Goal: Task Accomplishment & Management: Manage account settings

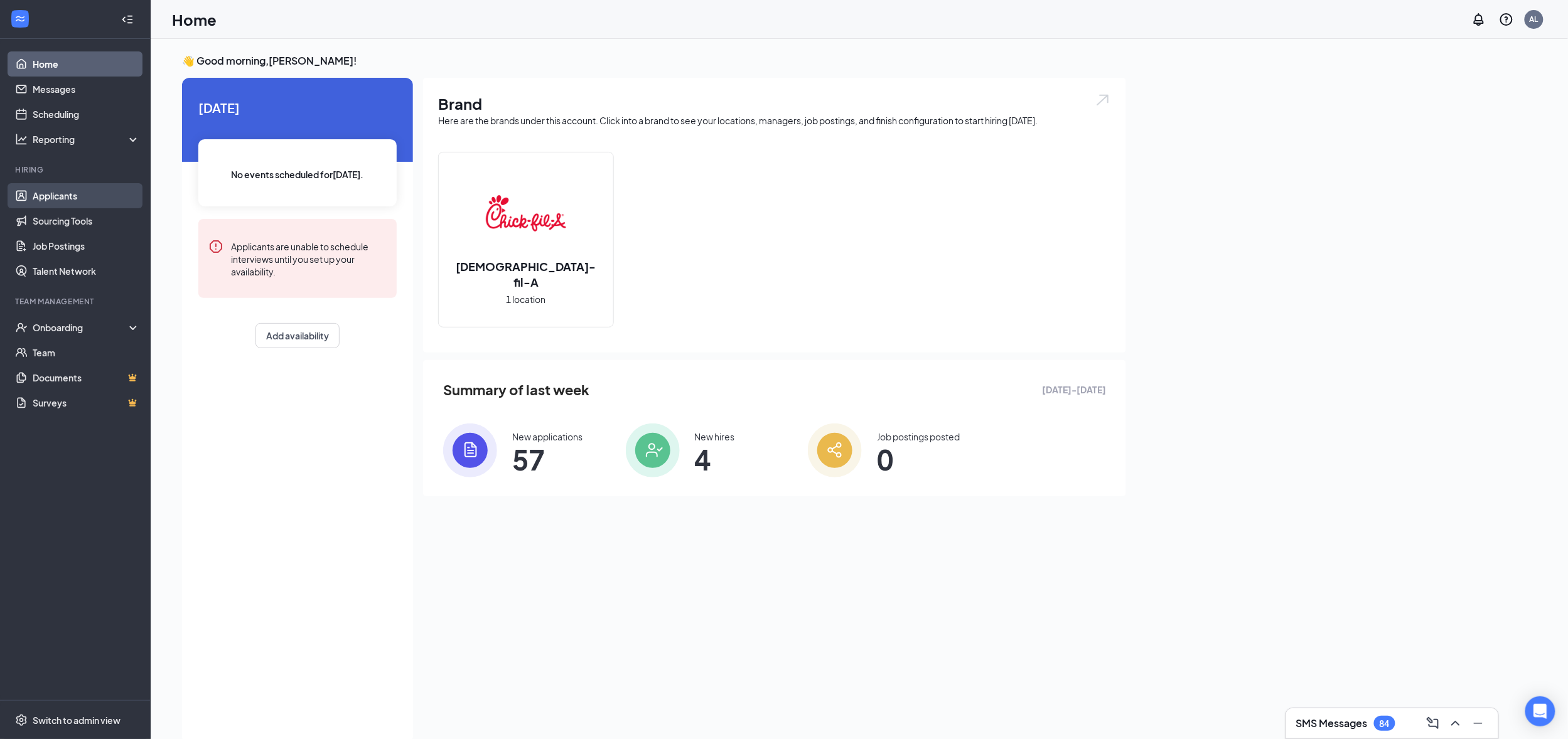
click at [45, 194] on link "Applicants" at bounding box center [86, 196] width 107 height 25
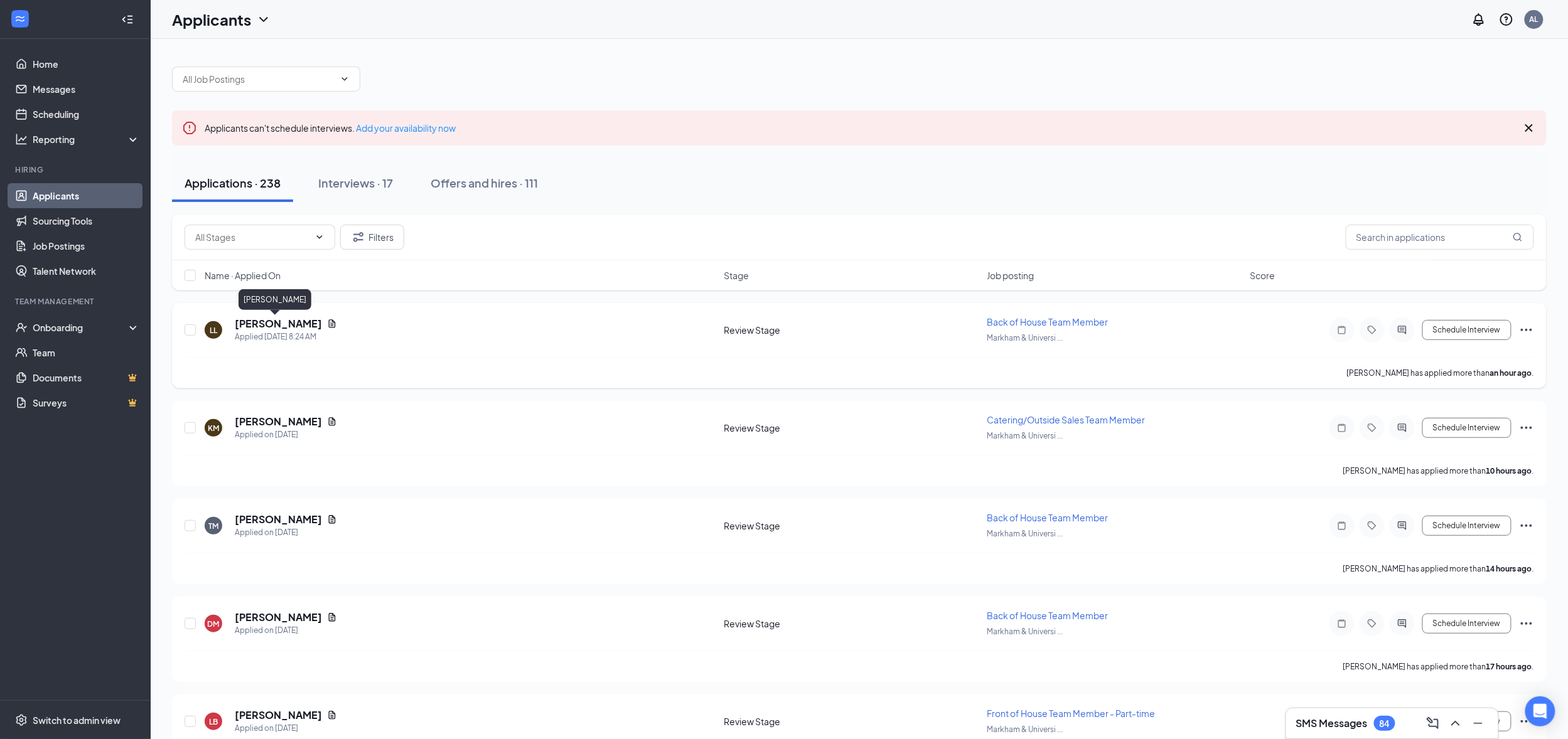
click at [259, 320] on h5 "[PERSON_NAME]" at bounding box center [278, 324] width 87 height 14
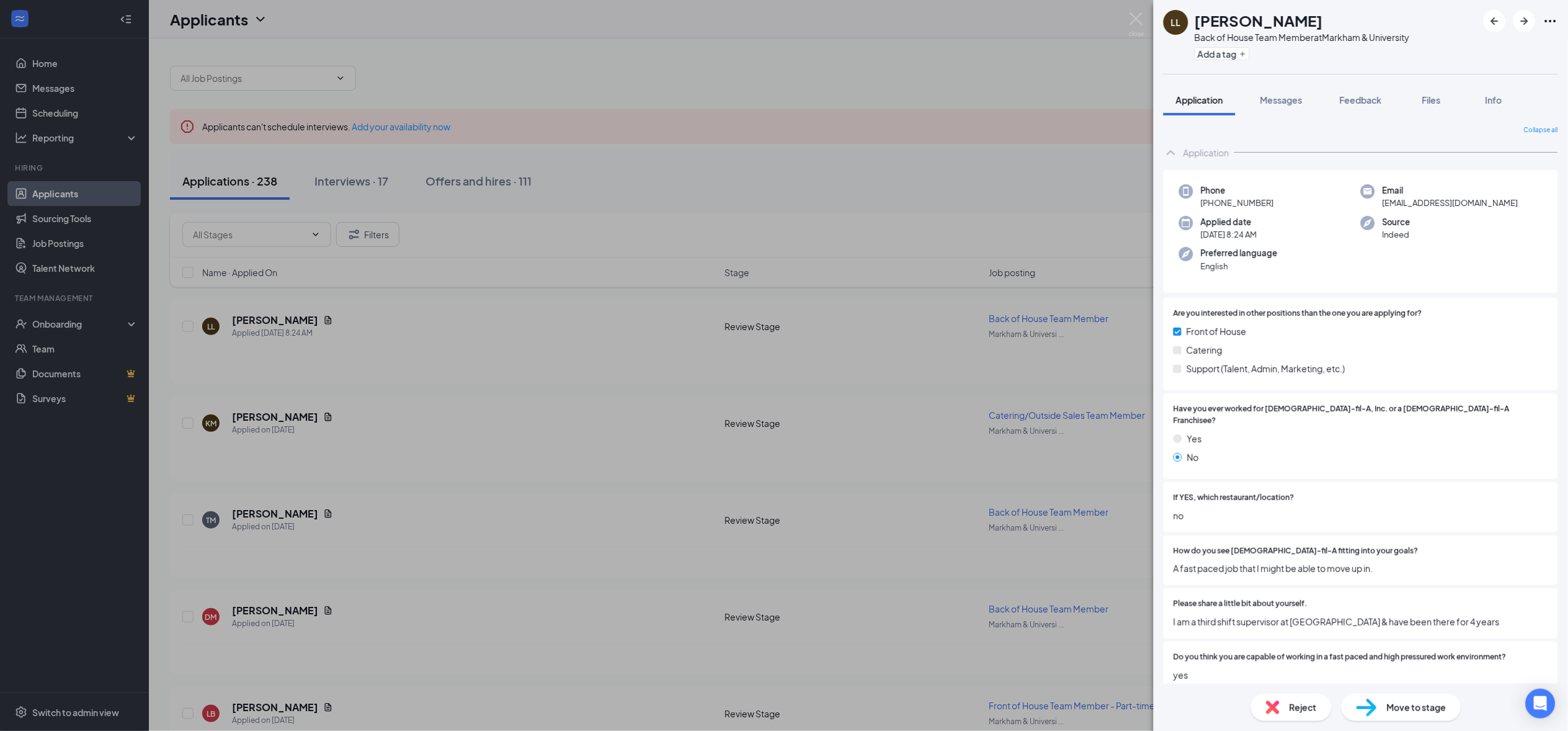
drag, startPoint x: 1440, startPoint y: 98, endPoint x: 1427, endPoint y: 136, distance: 40.2
click at [1438, 98] on span "Files" at bounding box center [1431, 100] width 19 height 11
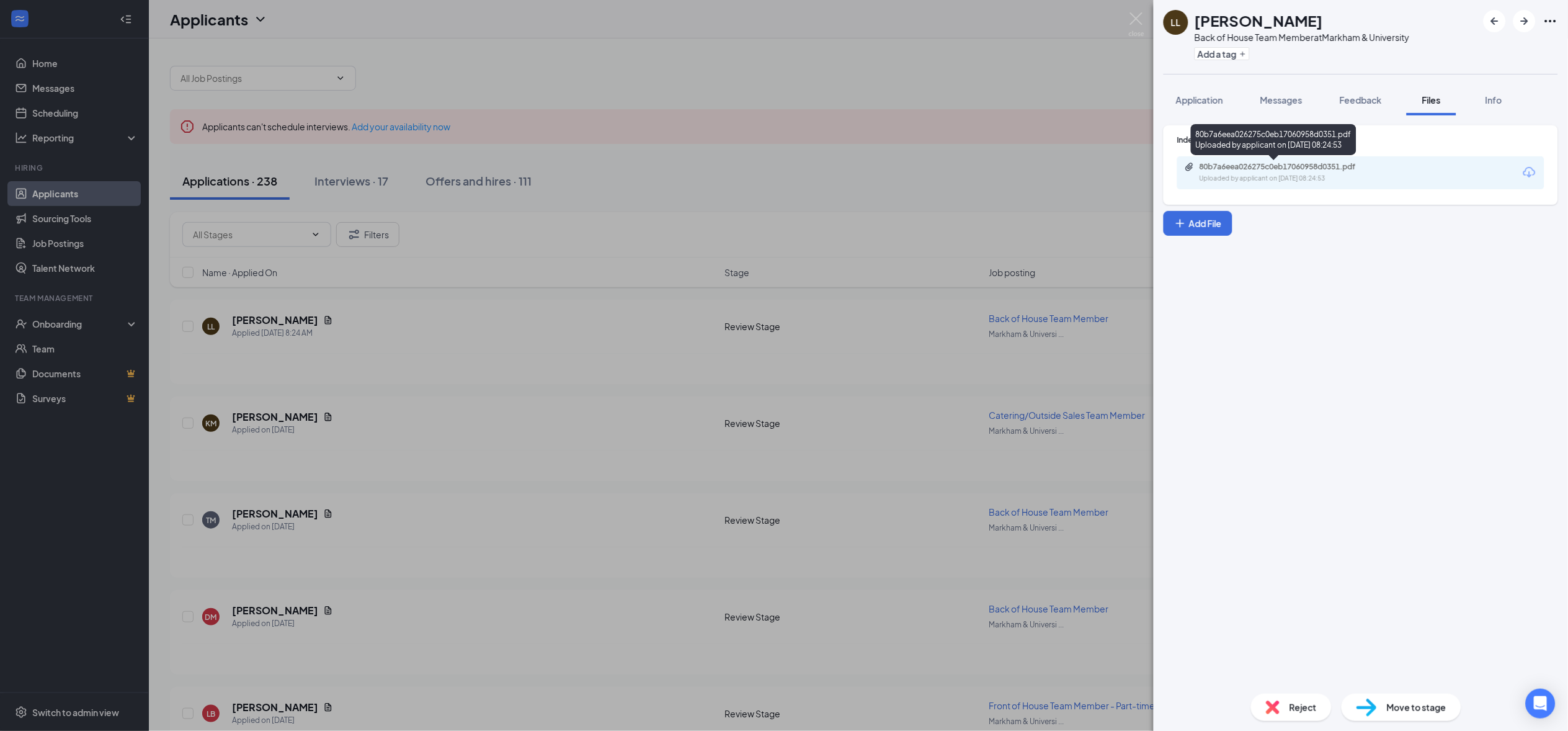
click at [1278, 177] on div "Uploaded by applicant on [DATE] 08:24:53" at bounding box center [1292, 178] width 186 height 10
click at [1518, 16] on icon "ArrowRight" at bounding box center [1524, 21] width 15 height 15
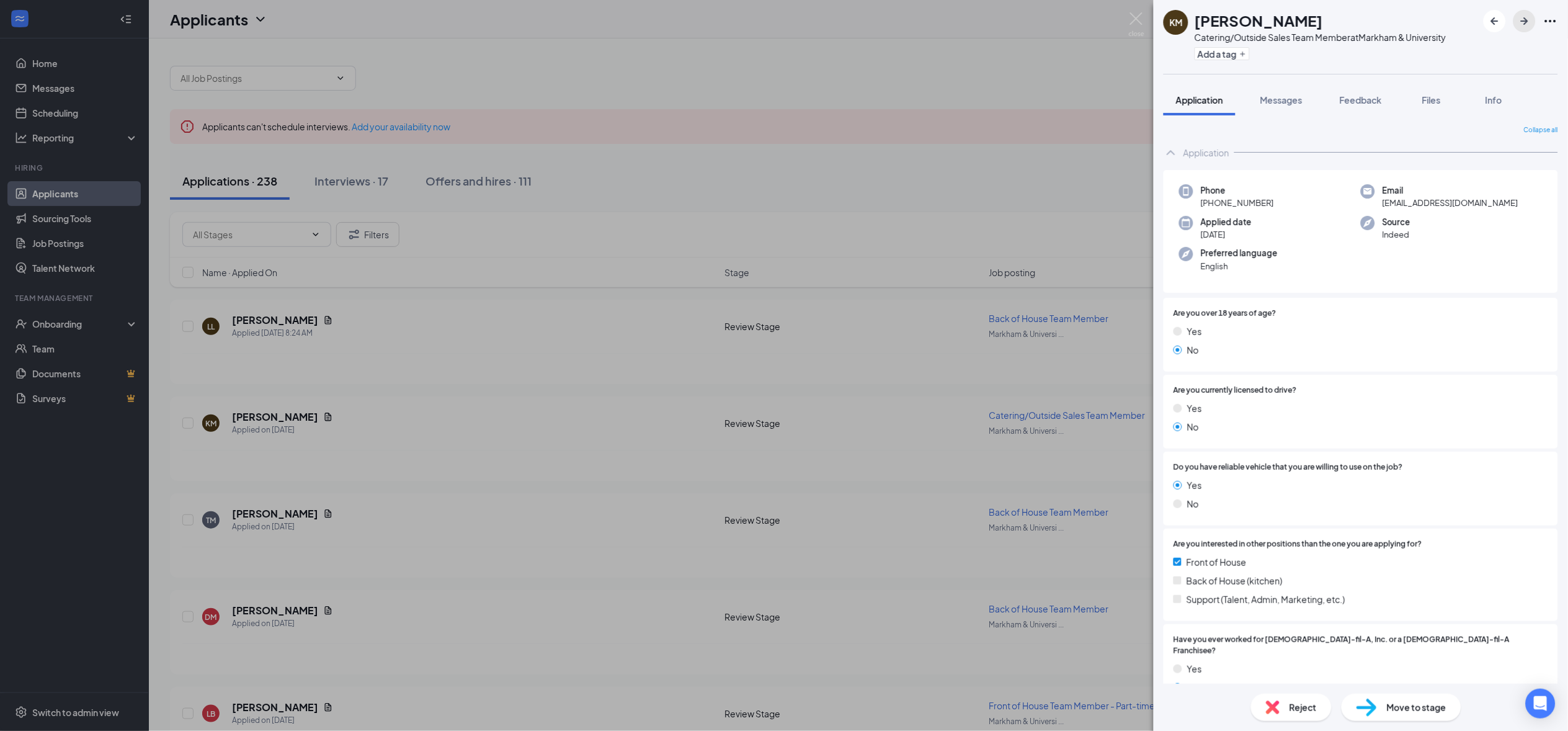
click at [1525, 16] on icon "ArrowRight" at bounding box center [1524, 21] width 15 height 15
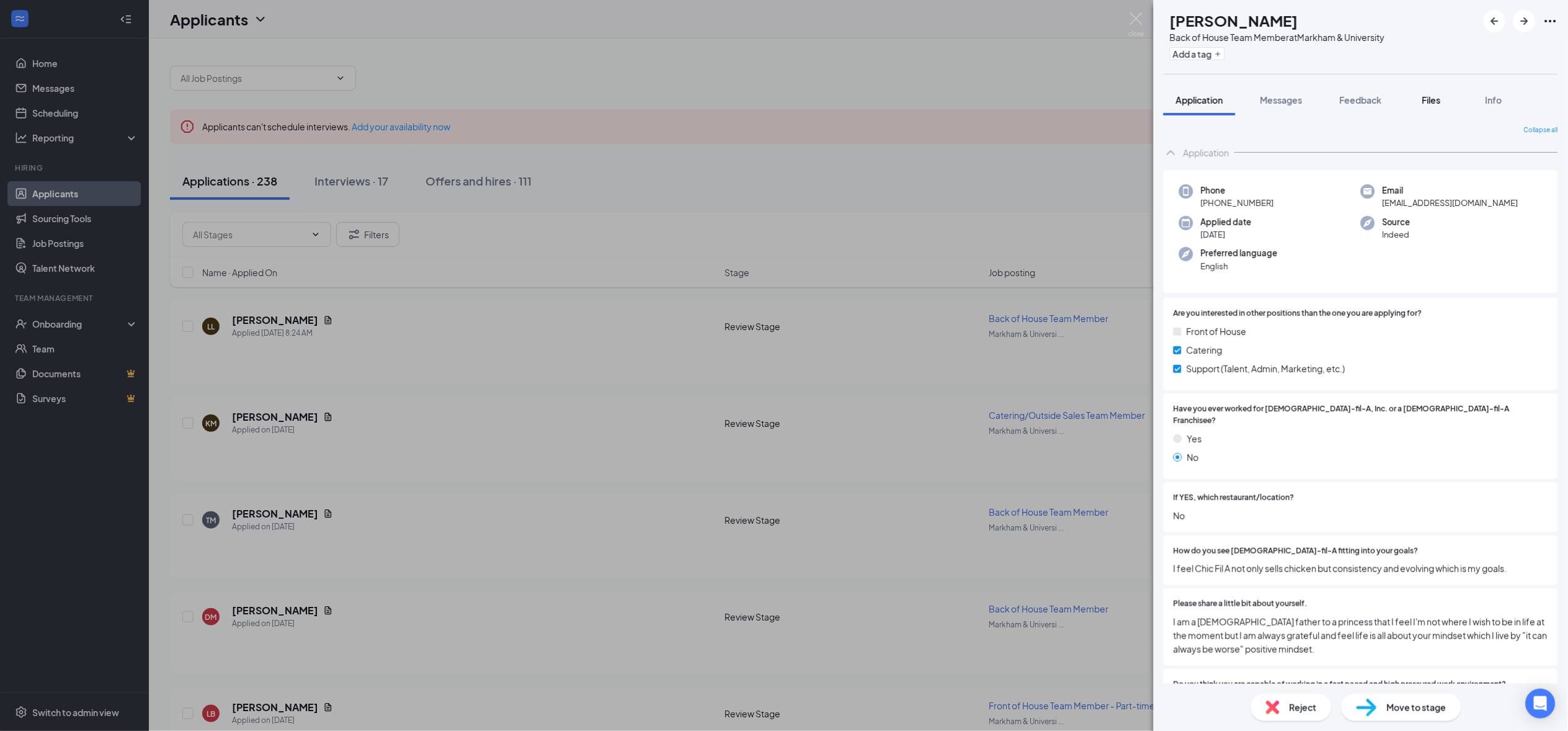
click at [1432, 104] on span "Files" at bounding box center [1431, 100] width 19 height 11
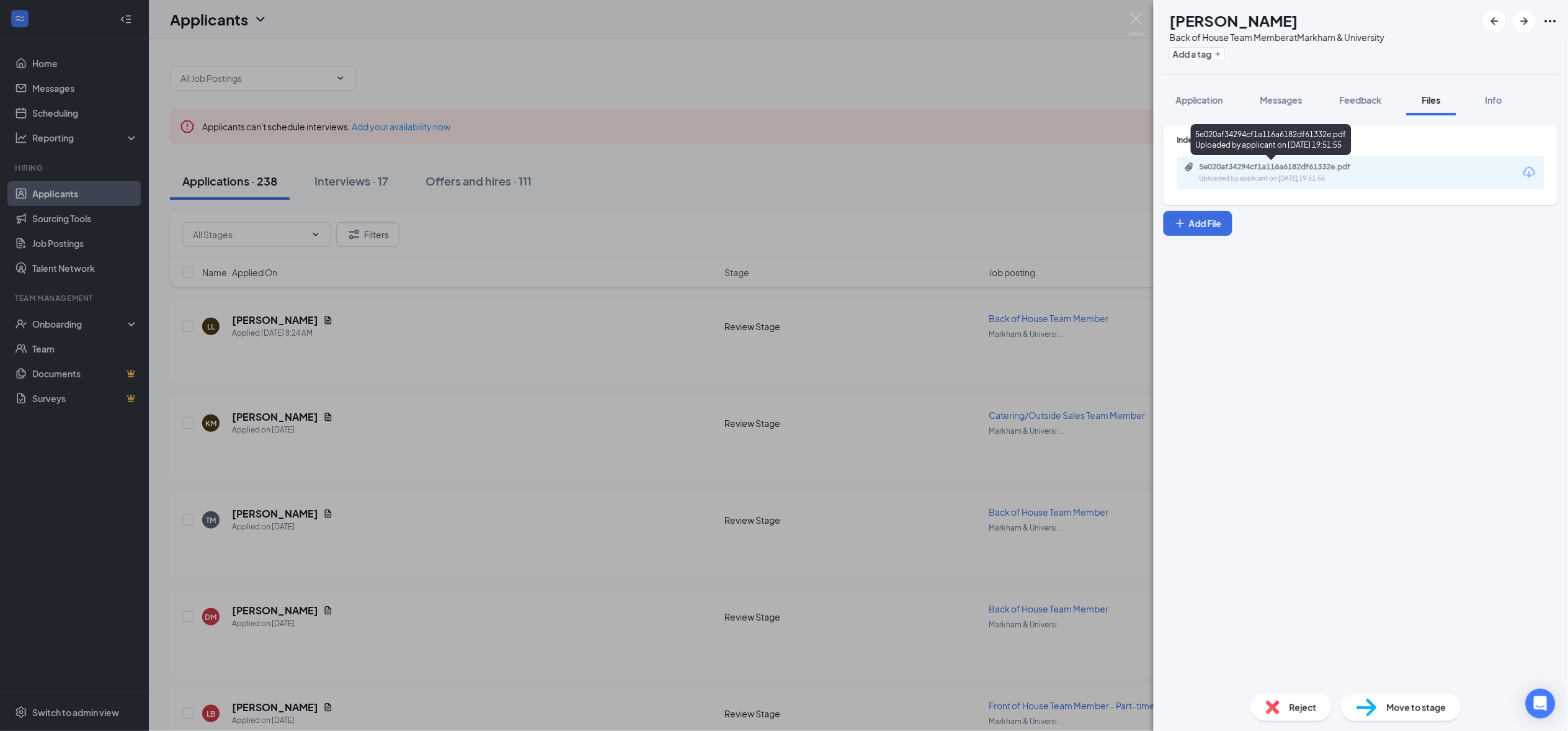
click at [1254, 177] on div "Uploaded by applicant on [DATE] 19:51:55" at bounding box center [1292, 178] width 186 height 10
click at [1518, 23] on icon "ArrowRight" at bounding box center [1524, 21] width 15 height 15
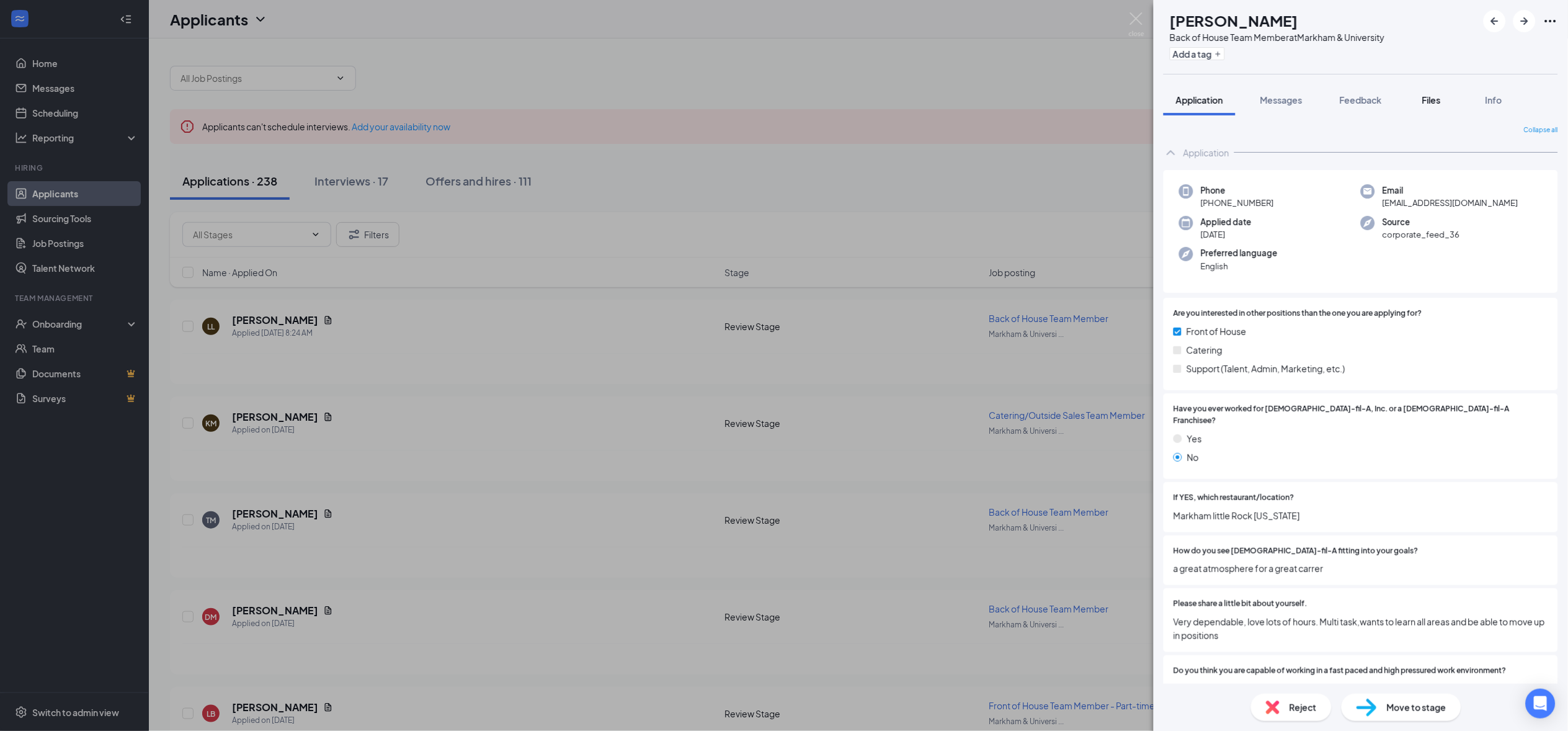
click at [1437, 99] on span "Files" at bounding box center [1431, 100] width 19 height 11
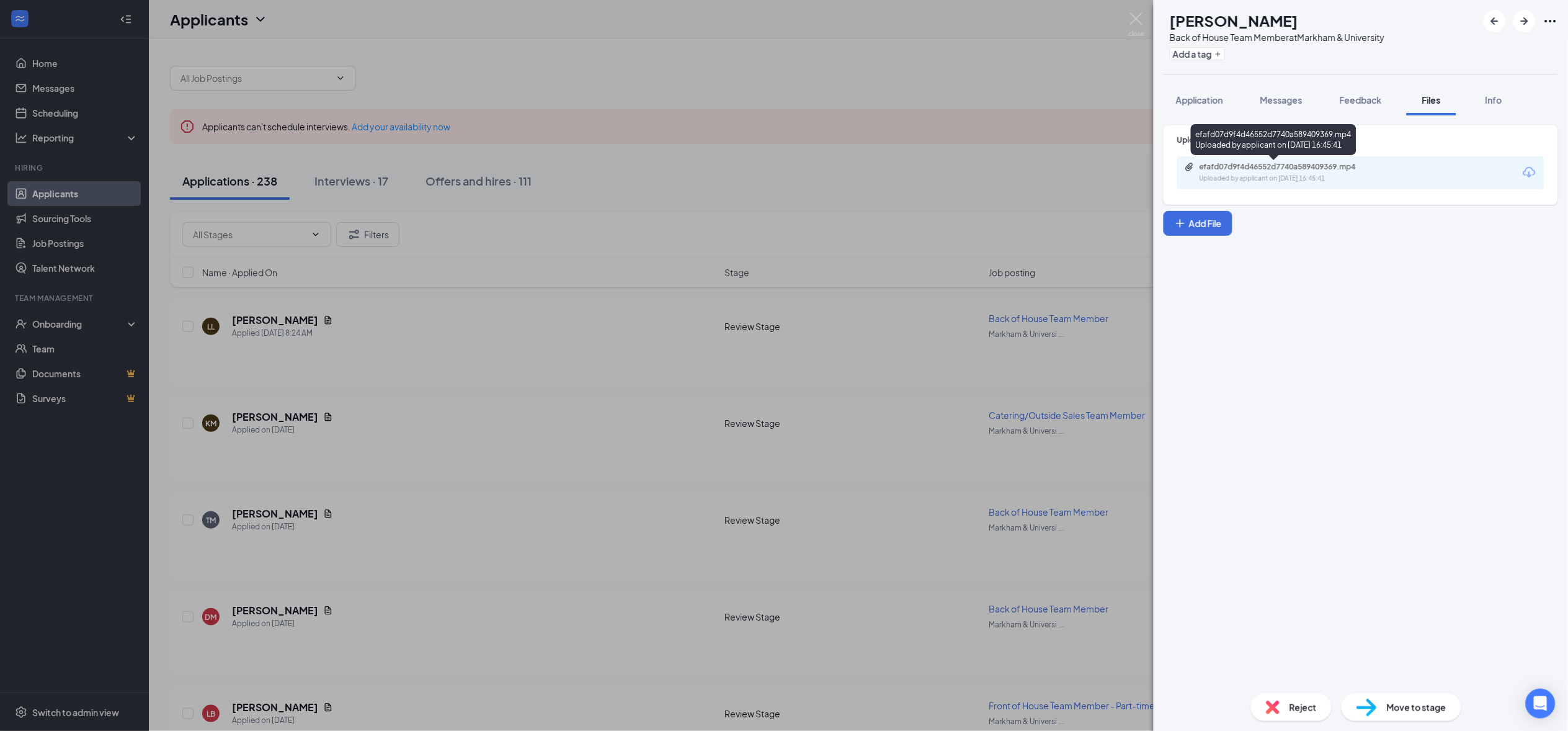
click at [1259, 173] on div "Uploaded by applicant on [DATE] 16:45:41" at bounding box center [1292, 178] width 186 height 10
click at [1210, 95] on span "Application" at bounding box center [1199, 100] width 47 height 11
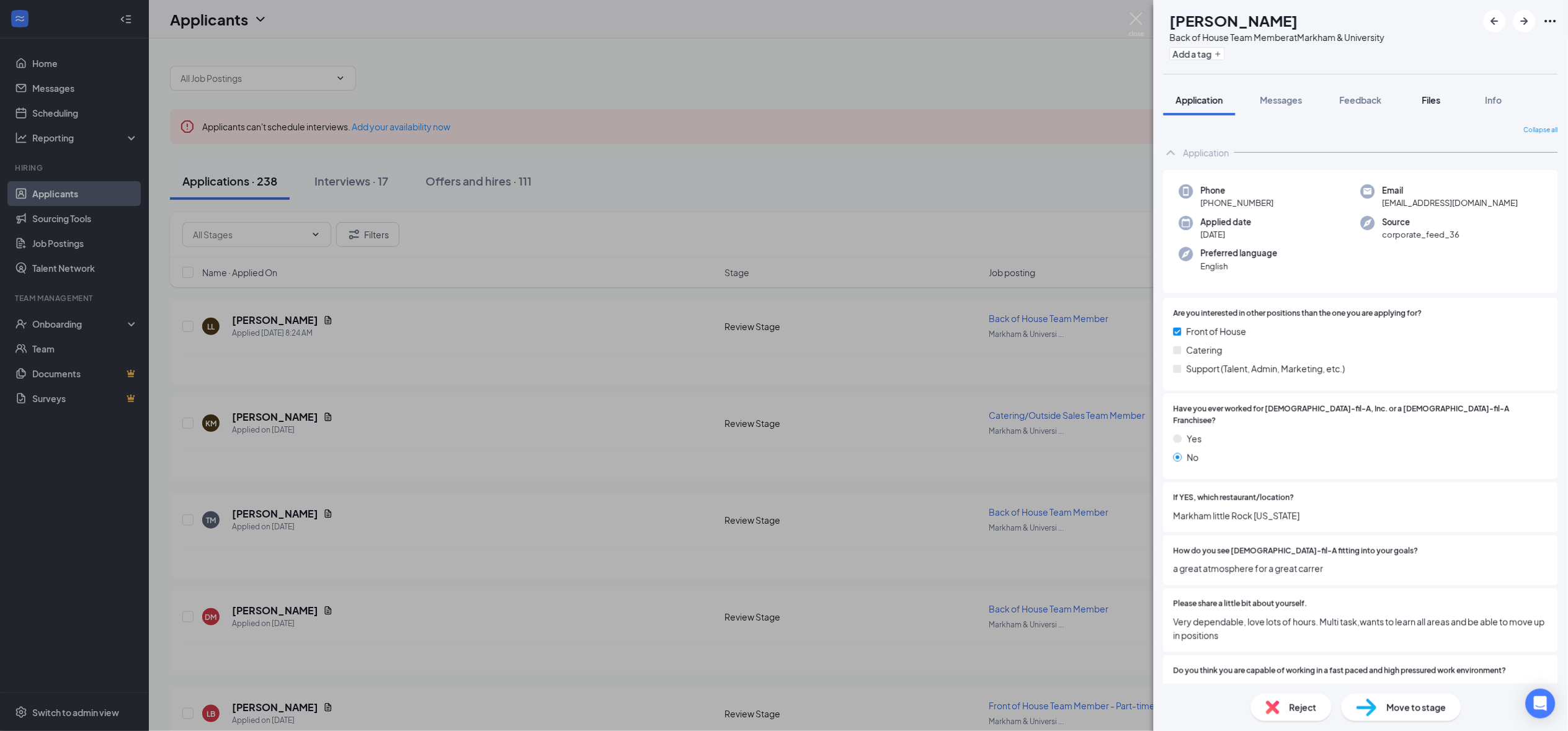
click at [1431, 99] on span "Files" at bounding box center [1431, 100] width 19 height 11
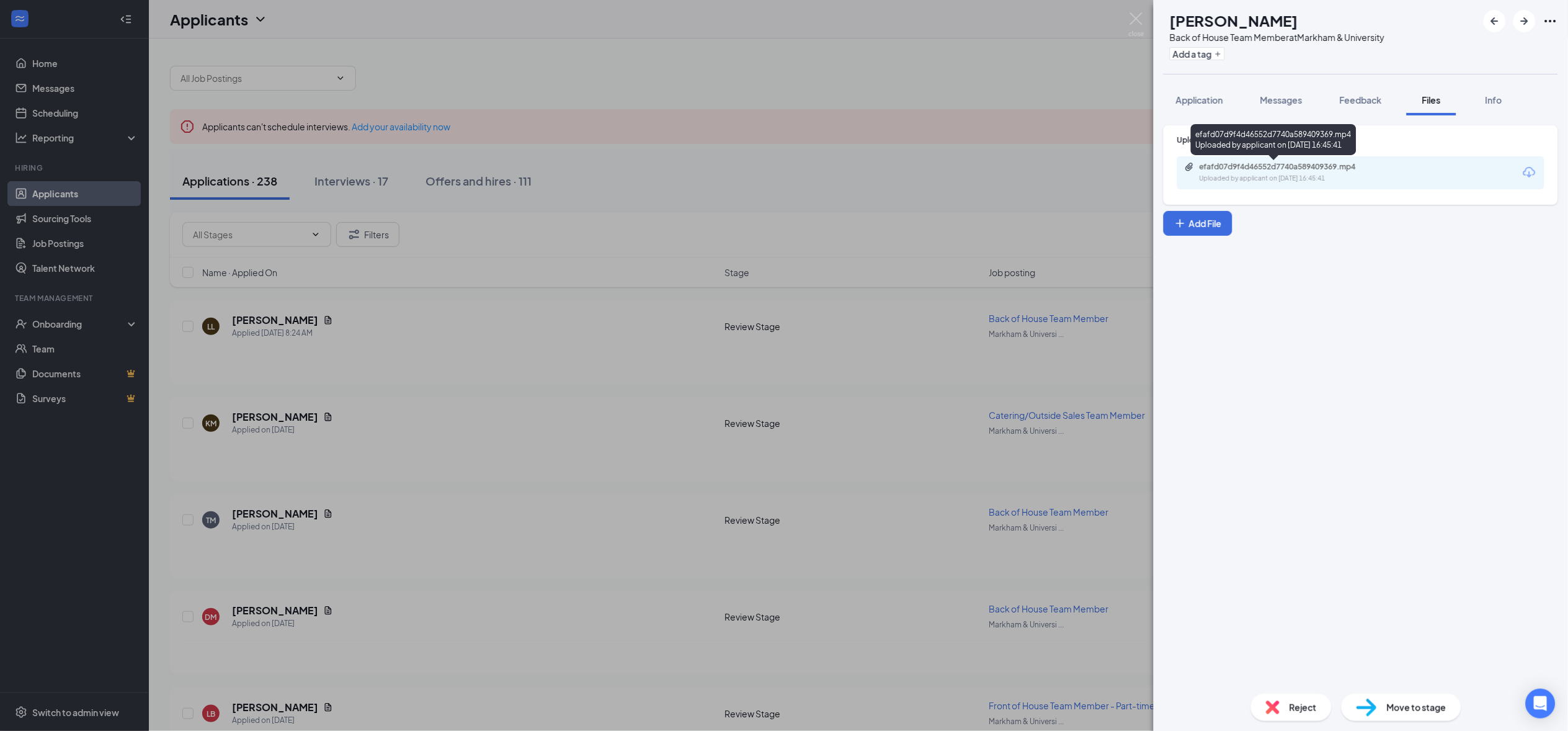
click at [1301, 180] on div "Uploaded by applicant on [DATE] 16:45:41" at bounding box center [1292, 178] width 186 height 10
click at [1202, 98] on span "Application" at bounding box center [1199, 100] width 47 height 11
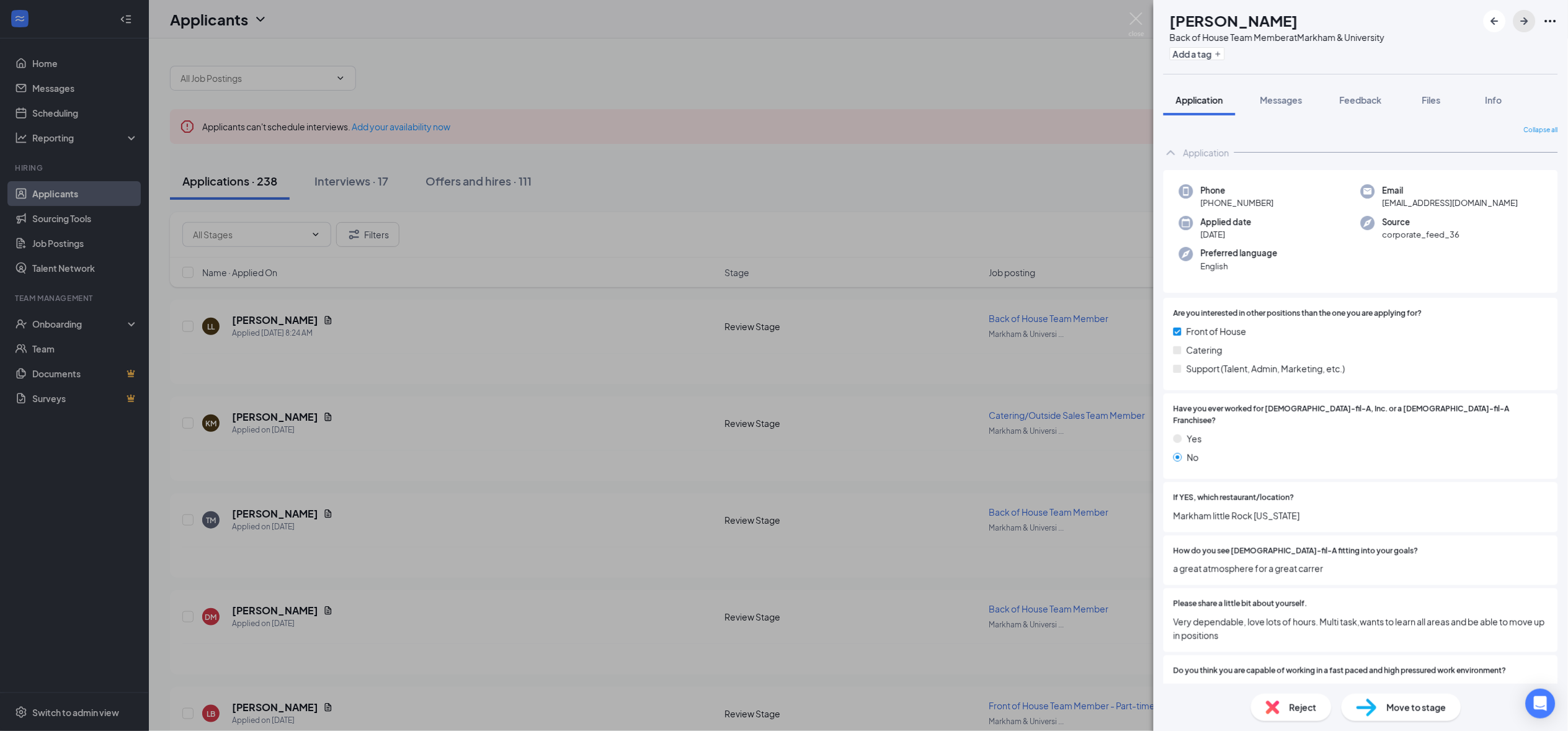
click at [1525, 21] on icon "ArrowRight" at bounding box center [1525, 21] width 8 height 8
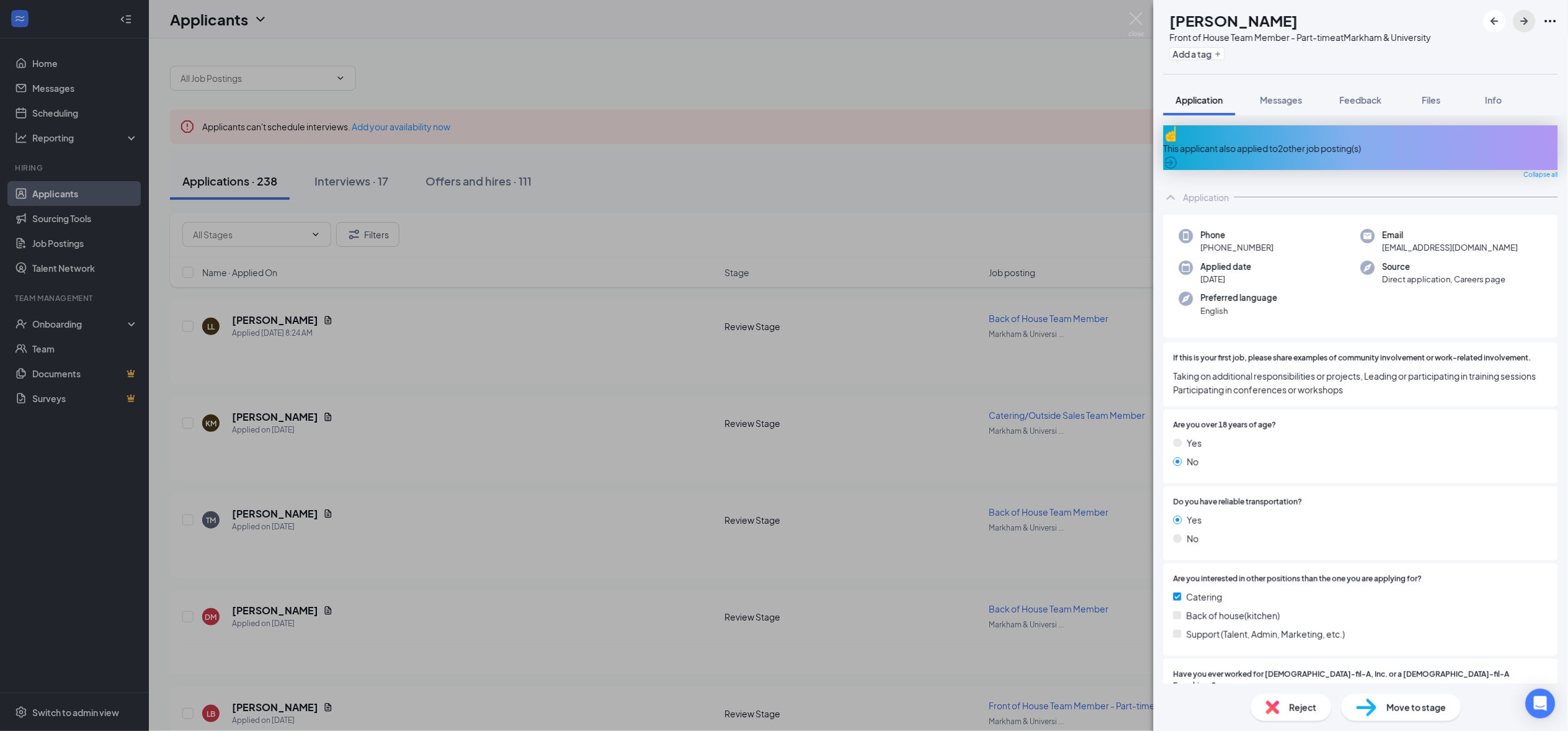
click at [1522, 24] on icon "ArrowRight" at bounding box center [1524, 21] width 15 height 15
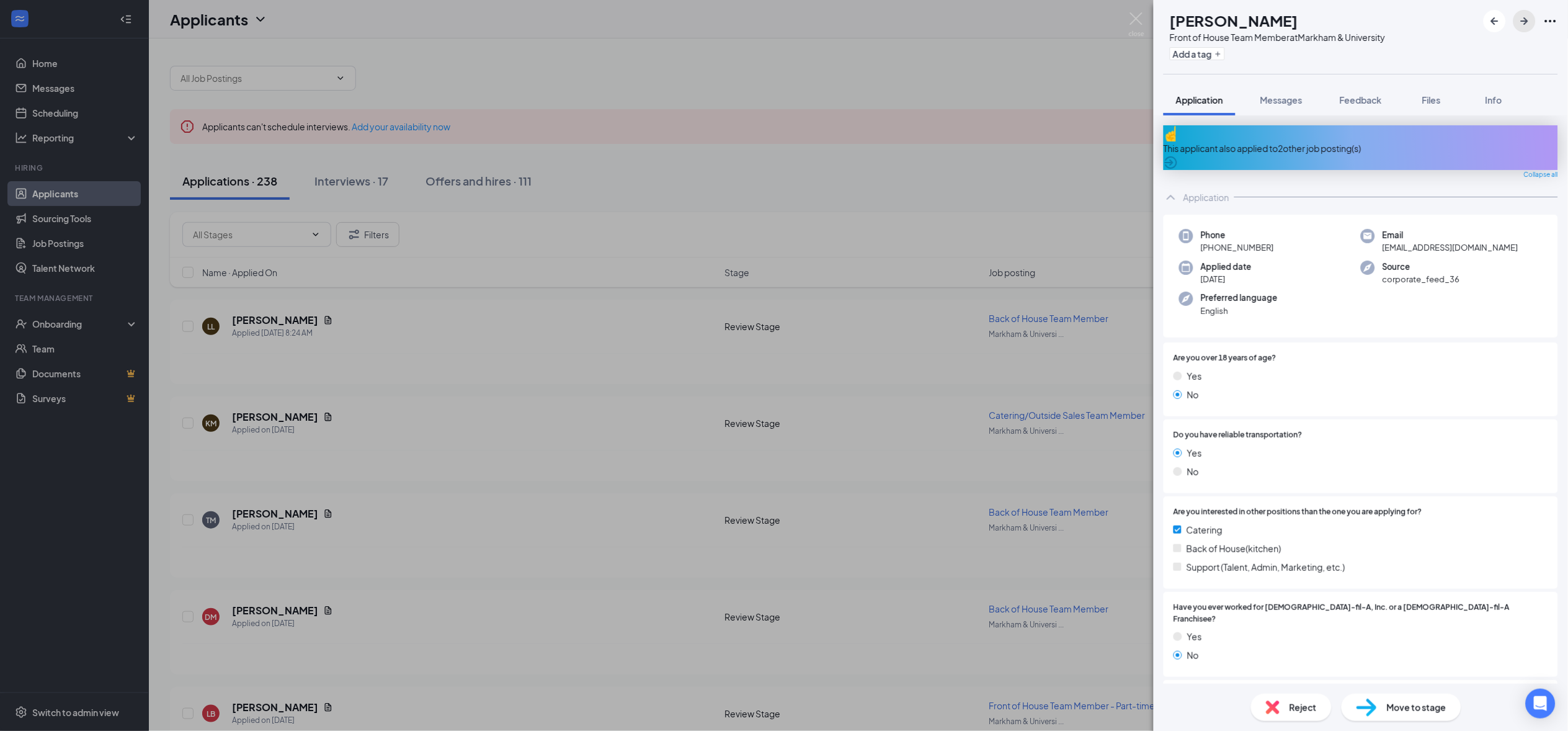
click at [1519, 20] on icon "ArrowRight" at bounding box center [1524, 21] width 15 height 15
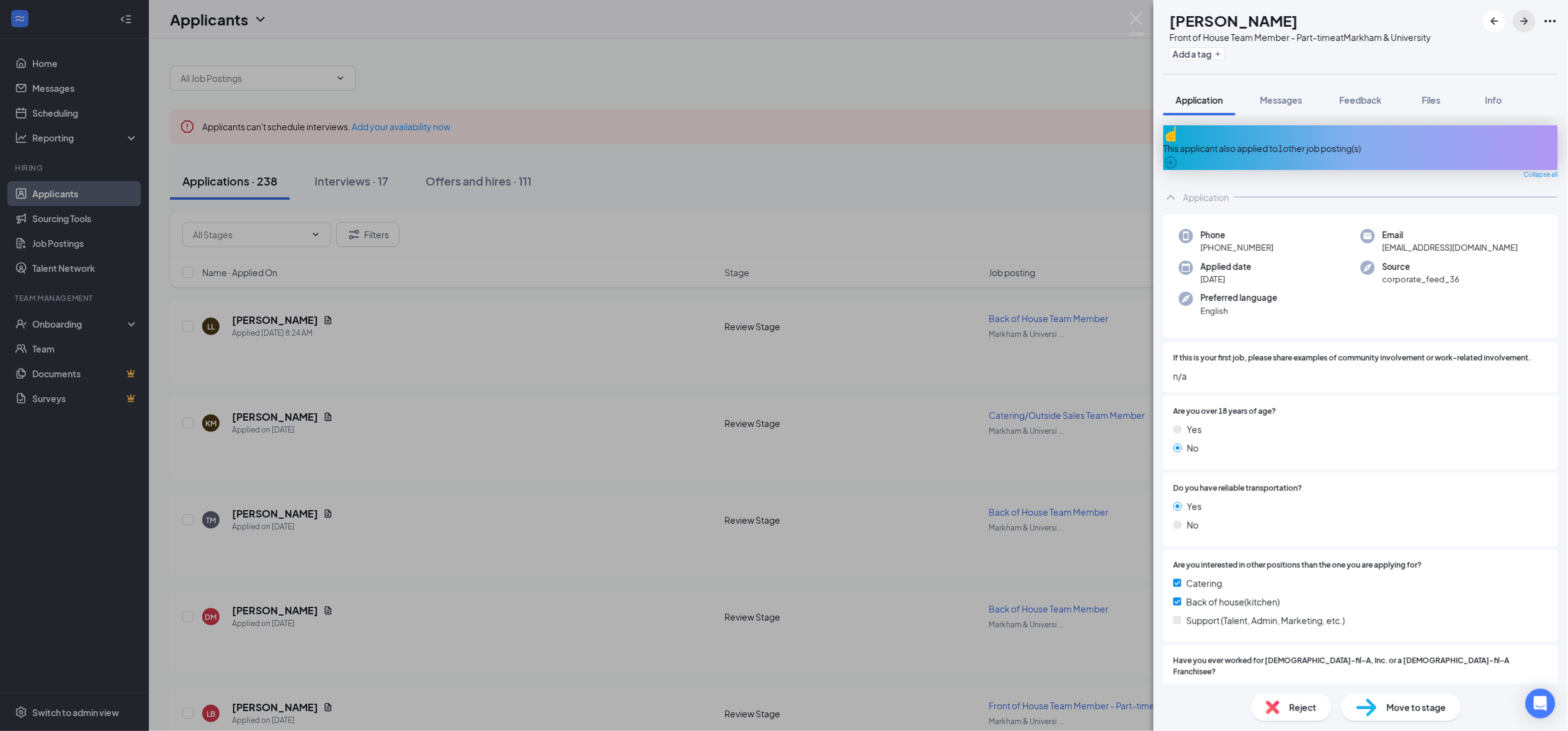
click at [1525, 19] on icon "ArrowRight" at bounding box center [1524, 21] width 15 height 15
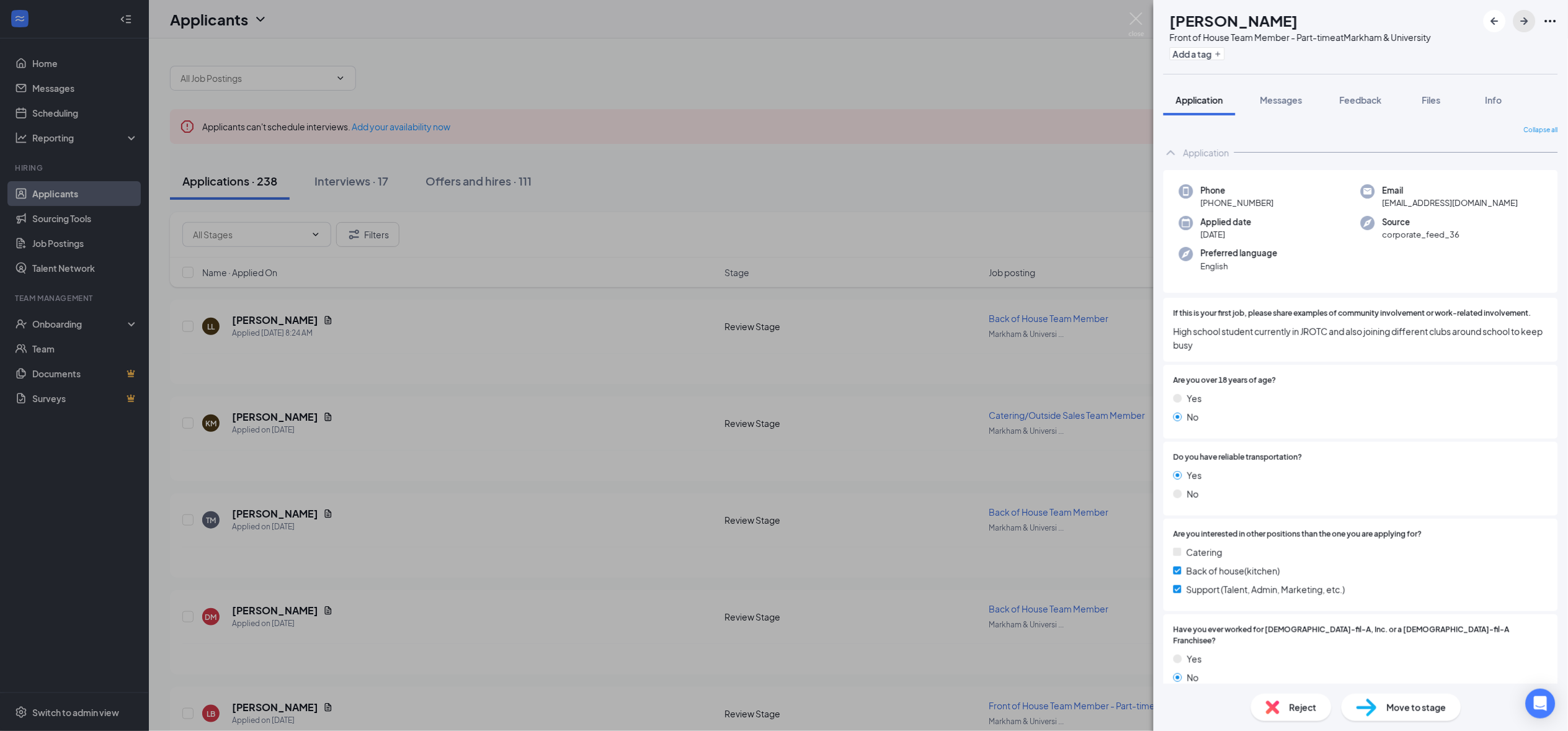
click at [1529, 15] on icon "ArrowRight" at bounding box center [1524, 21] width 15 height 15
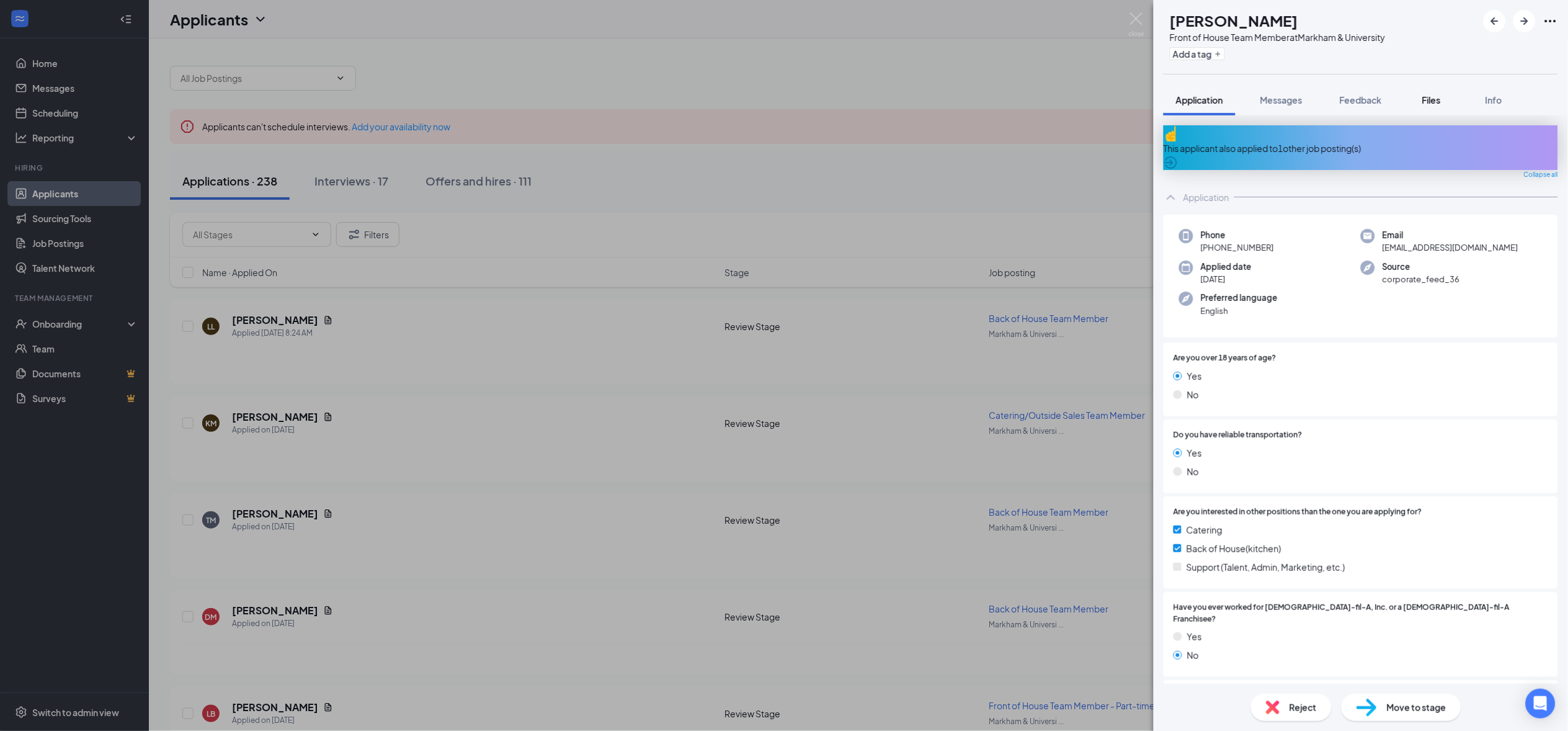
click at [1415, 99] on button "Files" at bounding box center [1431, 100] width 50 height 31
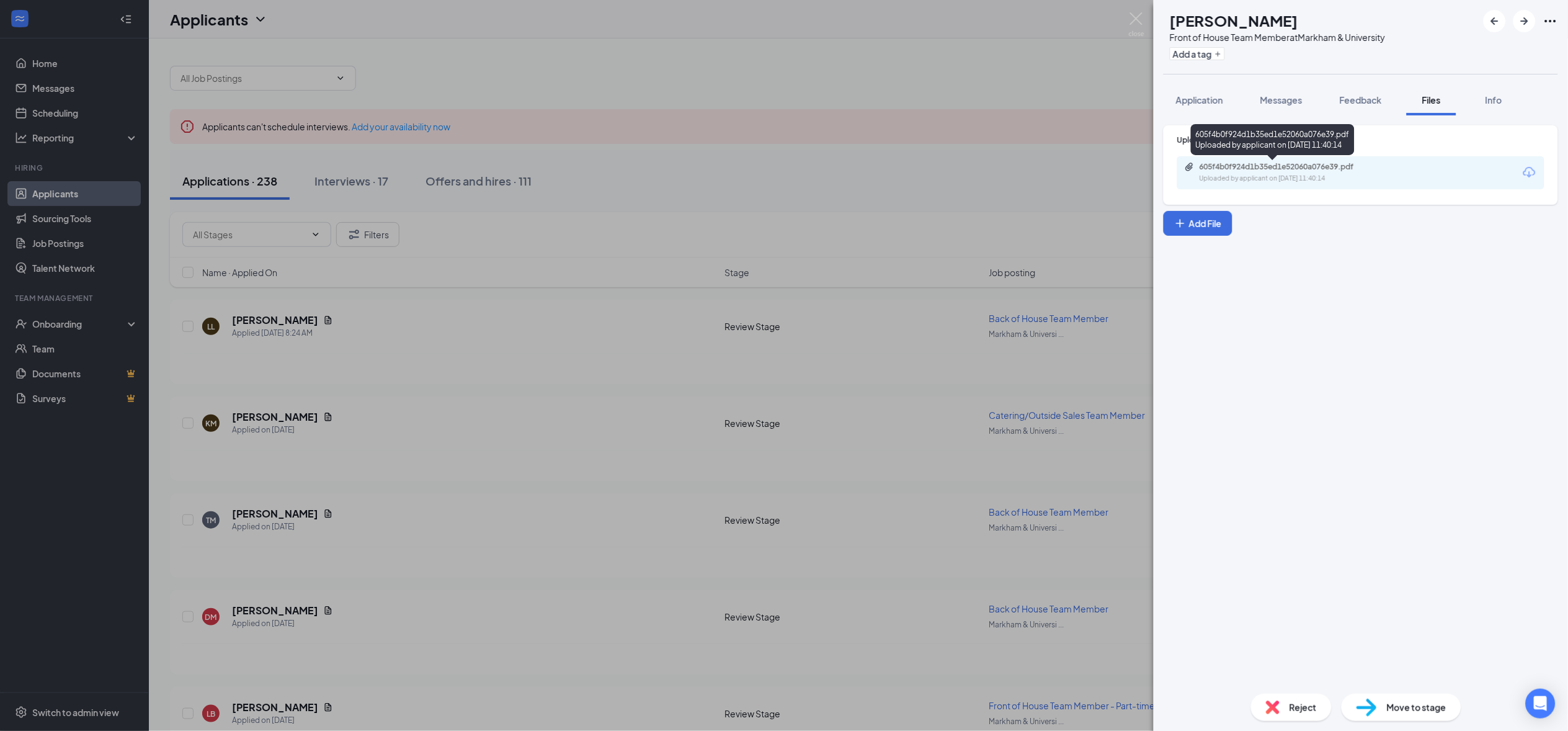
click at [1285, 177] on div "Uploaded by applicant on [DATE] 11:40:14" at bounding box center [1292, 178] width 186 height 10
click at [1203, 102] on span "Application" at bounding box center [1199, 100] width 47 height 11
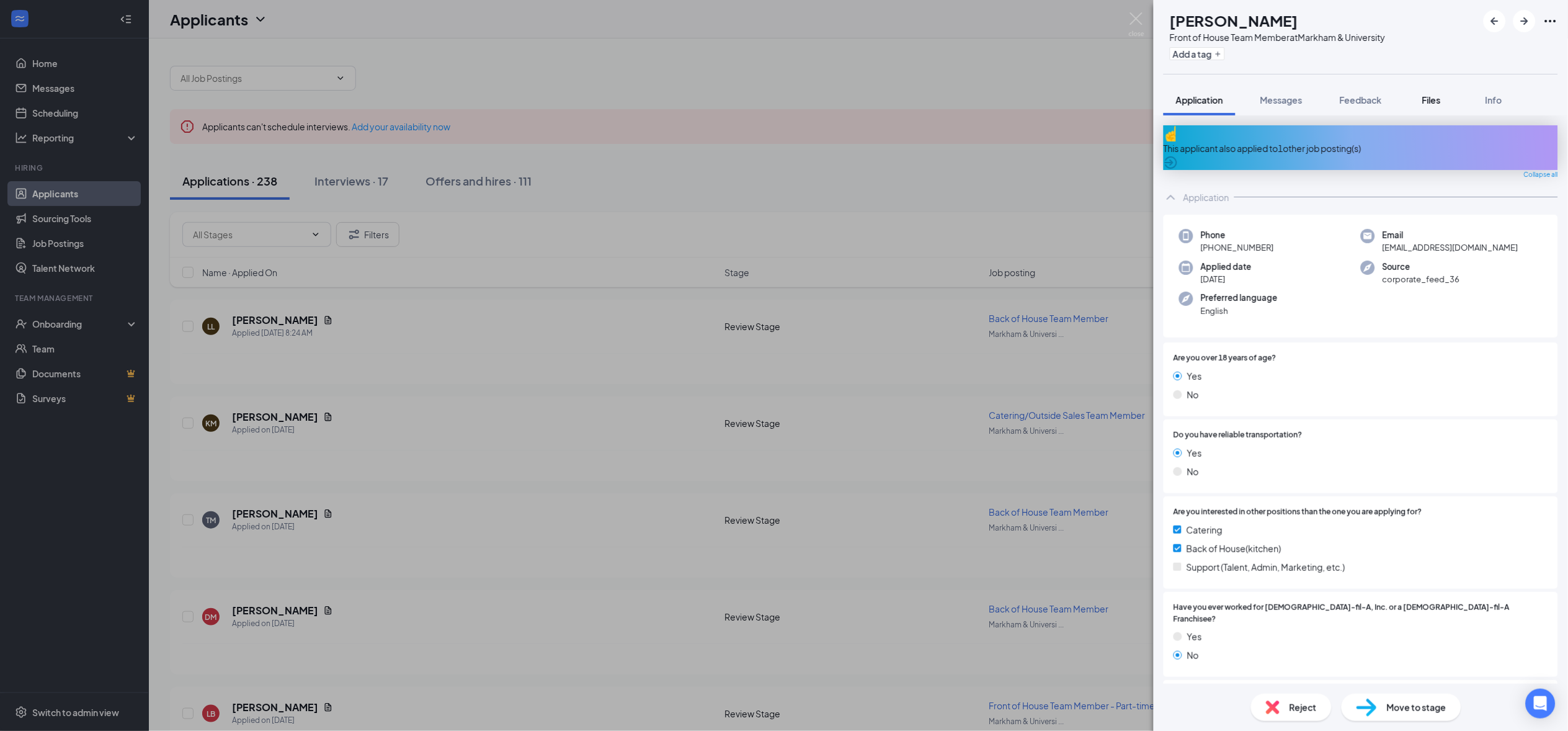
click at [1431, 101] on span "Files" at bounding box center [1431, 100] width 19 height 11
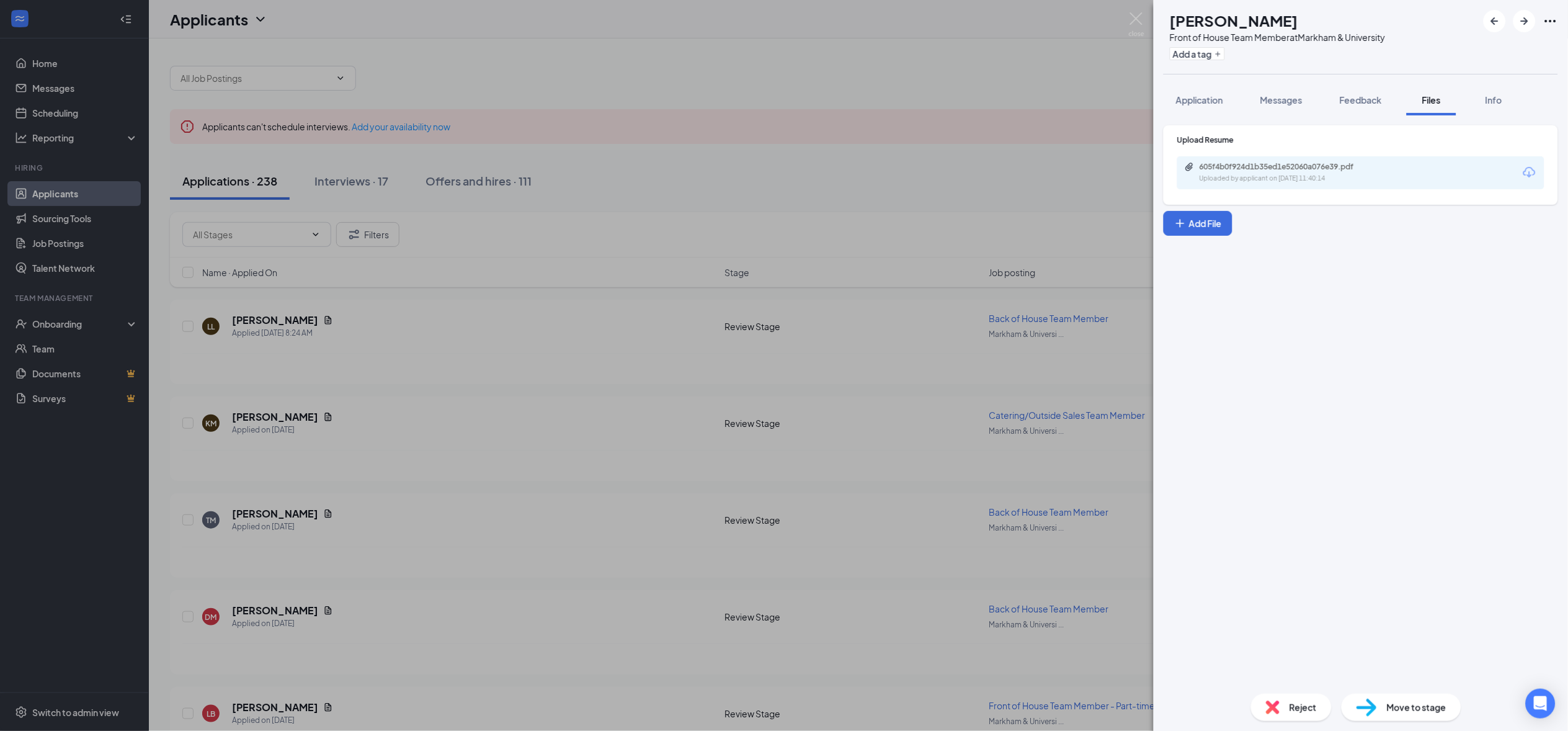
click at [1264, 177] on div "Uploaded by applicant on [DATE] 11:40:14" at bounding box center [1292, 178] width 186 height 10
click at [1517, 26] on icon "ArrowRight" at bounding box center [1524, 21] width 15 height 15
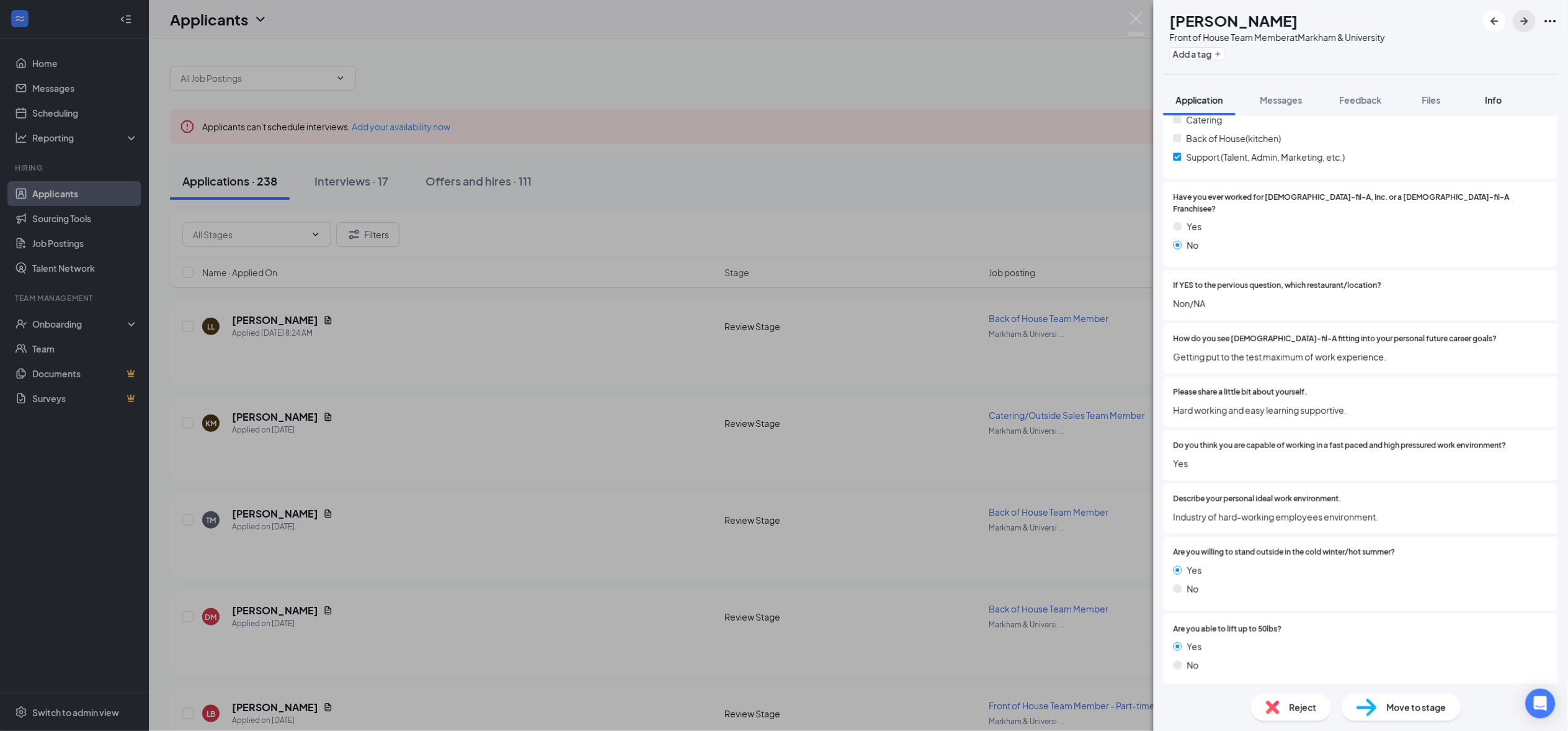
scroll to position [183, 0]
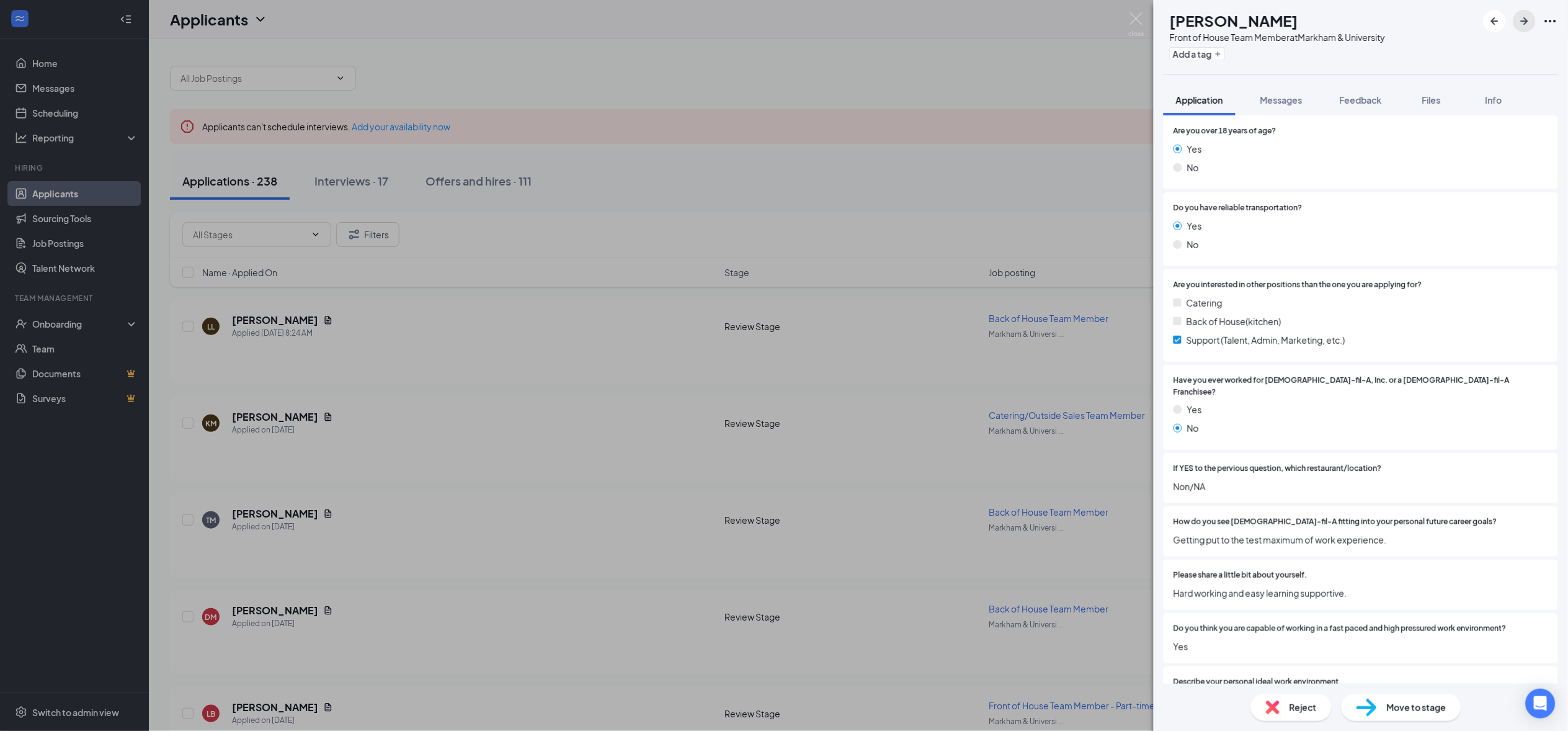
click at [1528, 29] on button "button" at bounding box center [1524, 21] width 22 height 22
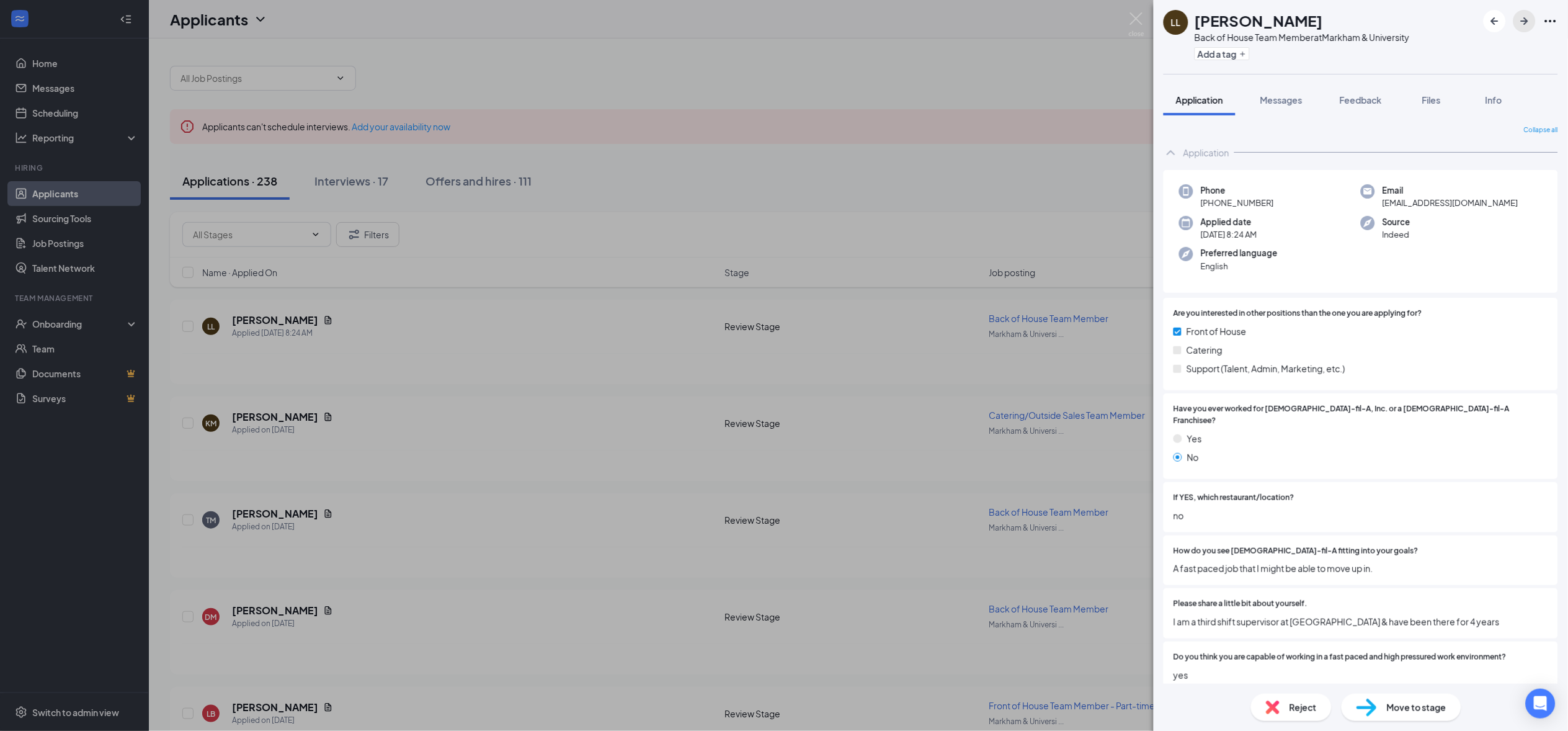
click at [1522, 17] on icon "ArrowRight" at bounding box center [1524, 21] width 15 height 15
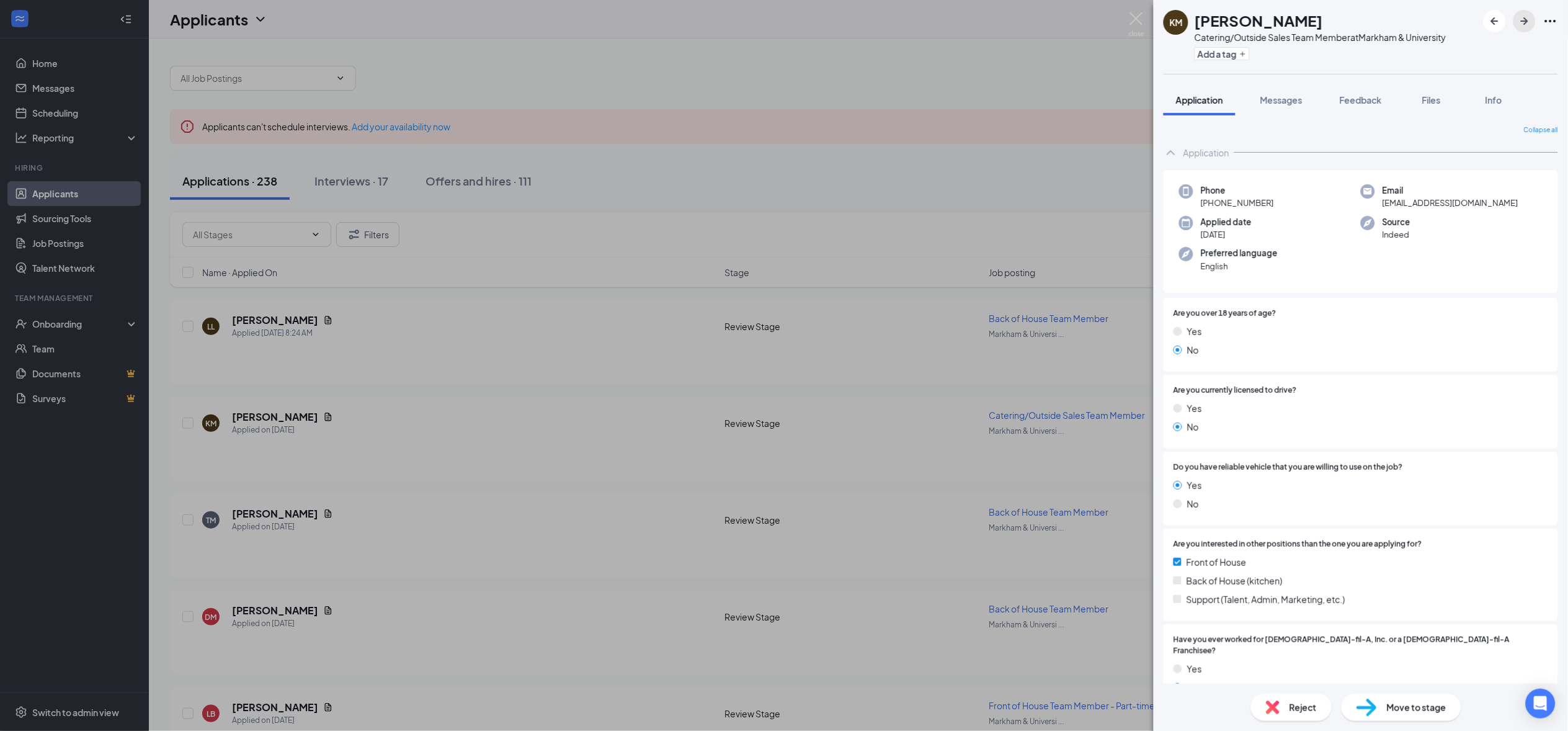
click at [1524, 22] on icon "ArrowRight" at bounding box center [1524, 21] width 15 height 15
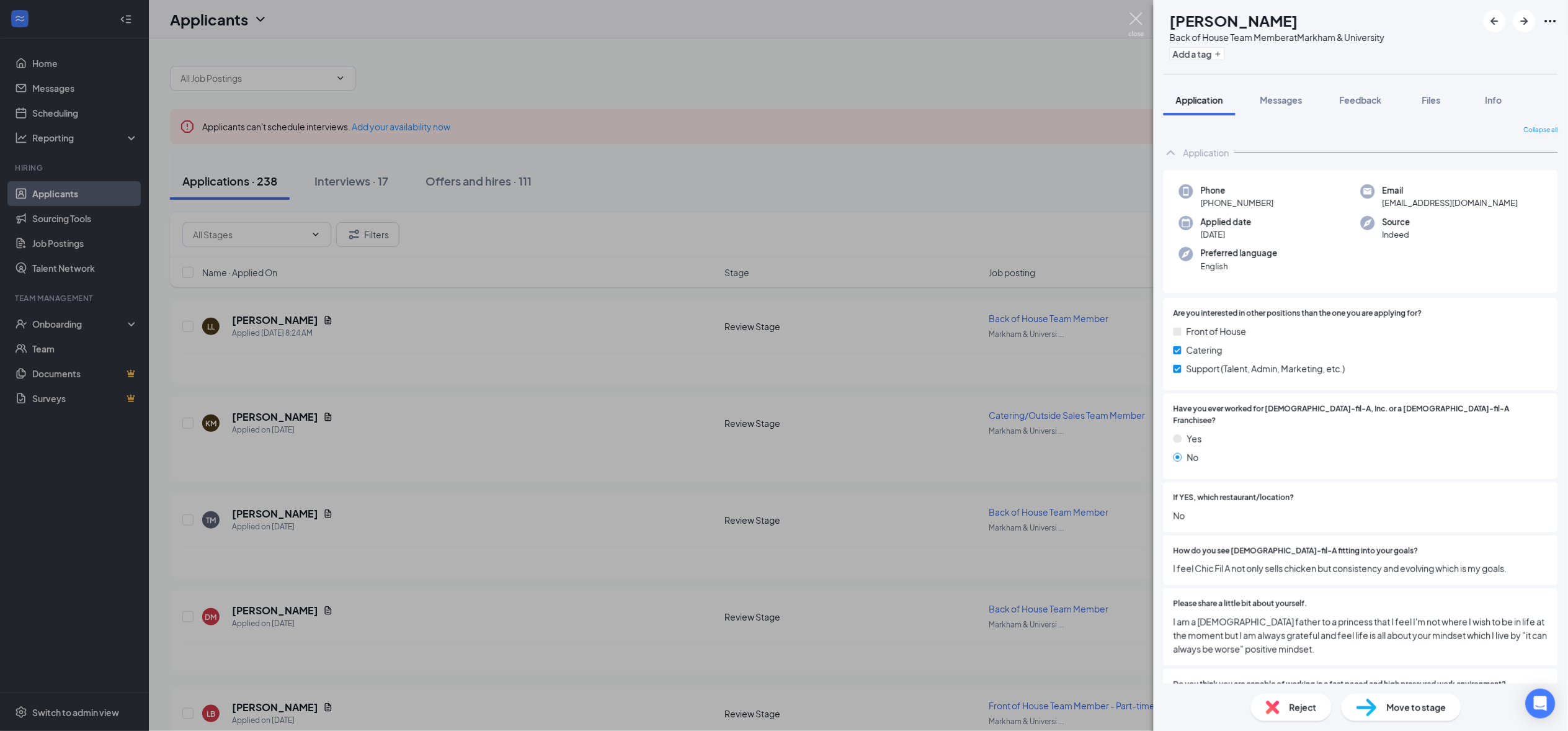
click at [1138, 23] on img at bounding box center [1136, 24] width 15 height 24
